Goal: Information Seeking & Learning: Learn about a topic

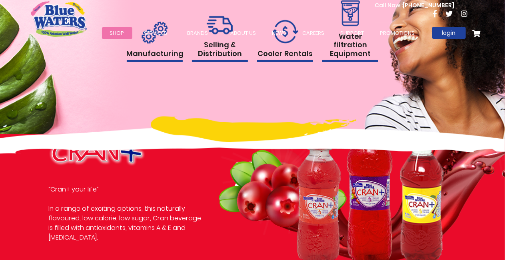
scroll to position [779, 0]
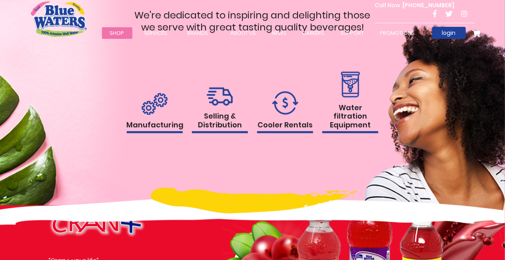
click at [143, 126] on h1 "Manufacturing" at bounding box center [155, 126] width 56 height 13
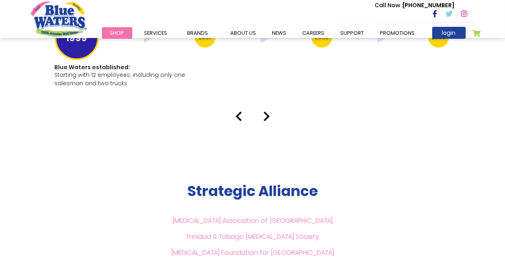
scroll to position [1991, 0]
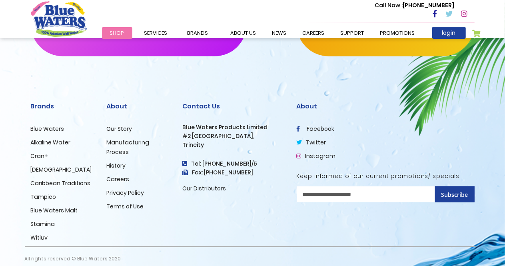
click at [126, 138] on link "Manufacturing Process" at bounding box center [128, 147] width 43 height 18
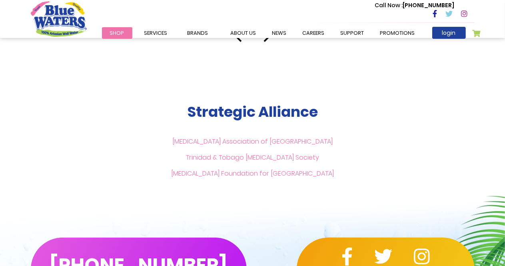
scroll to position [1817, 0]
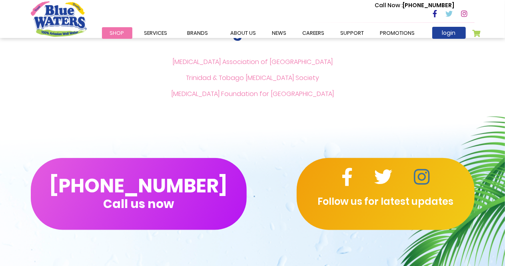
click at [422, 168] on icon at bounding box center [422, 177] width 16 height 18
click at [243, 36] on link "about us" at bounding box center [244, 33] width 42 height 12
